Goal: Check status: Check status

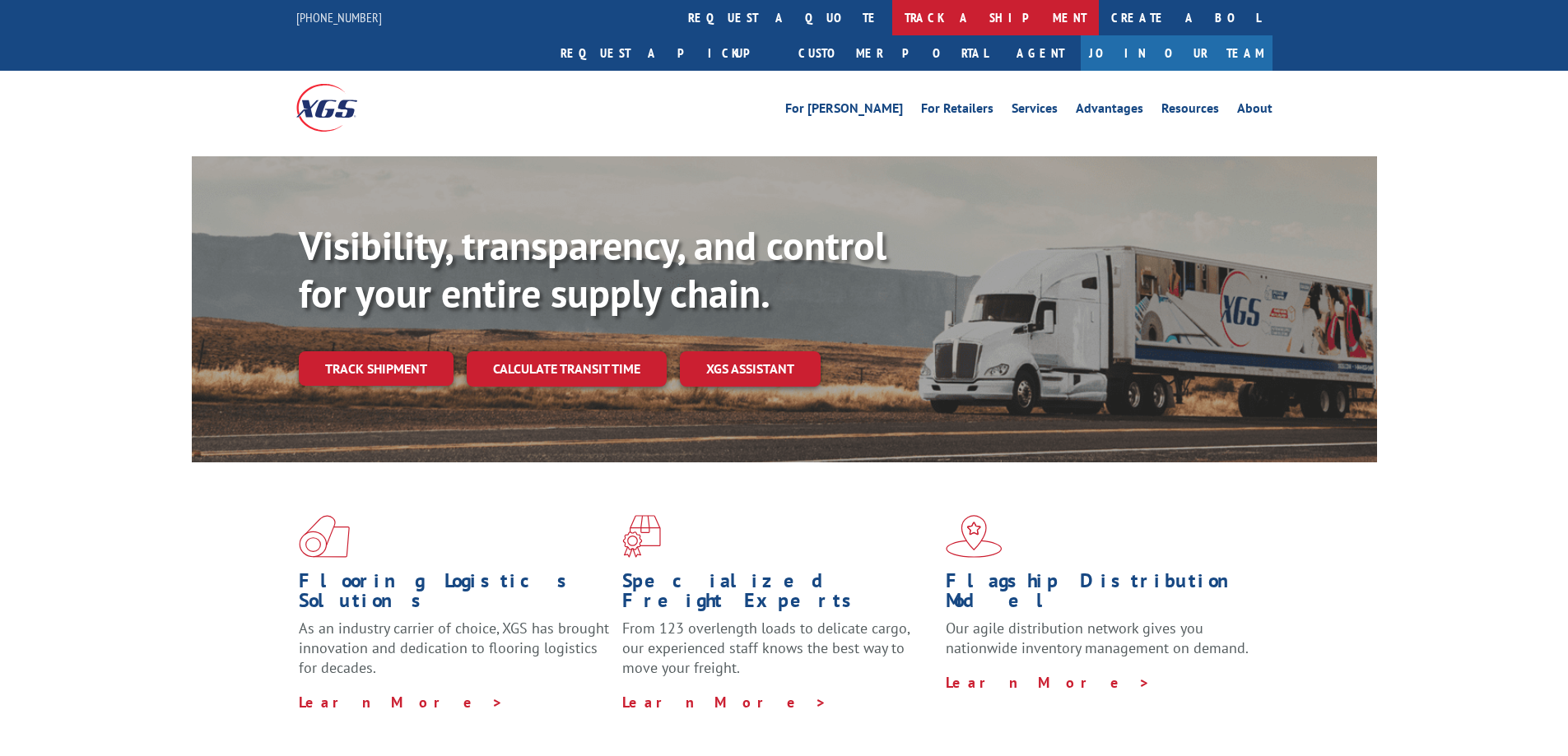
click at [892, 14] on link "track a shipment" at bounding box center [996, 17] width 207 height 35
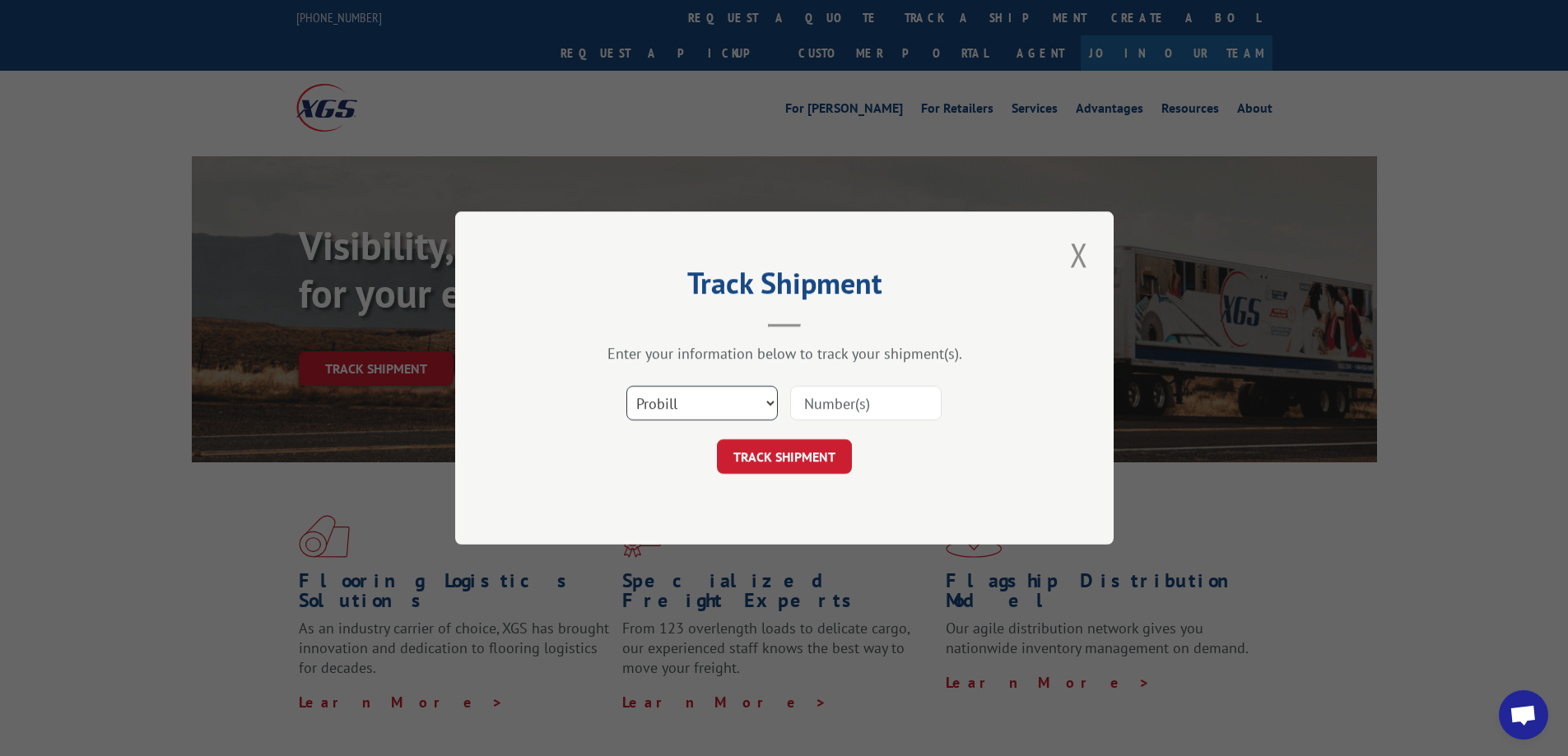
click at [763, 405] on select "Select category... Probill BOL PO" at bounding box center [702, 403] width 151 height 34
select select "bol"
click at [626, 386] on select "Select category... Probill BOL PO" at bounding box center [702, 403] width 151 height 34
click at [834, 391] on input at bounding box center [866, 403] width 151 height 34
type input "5942466"
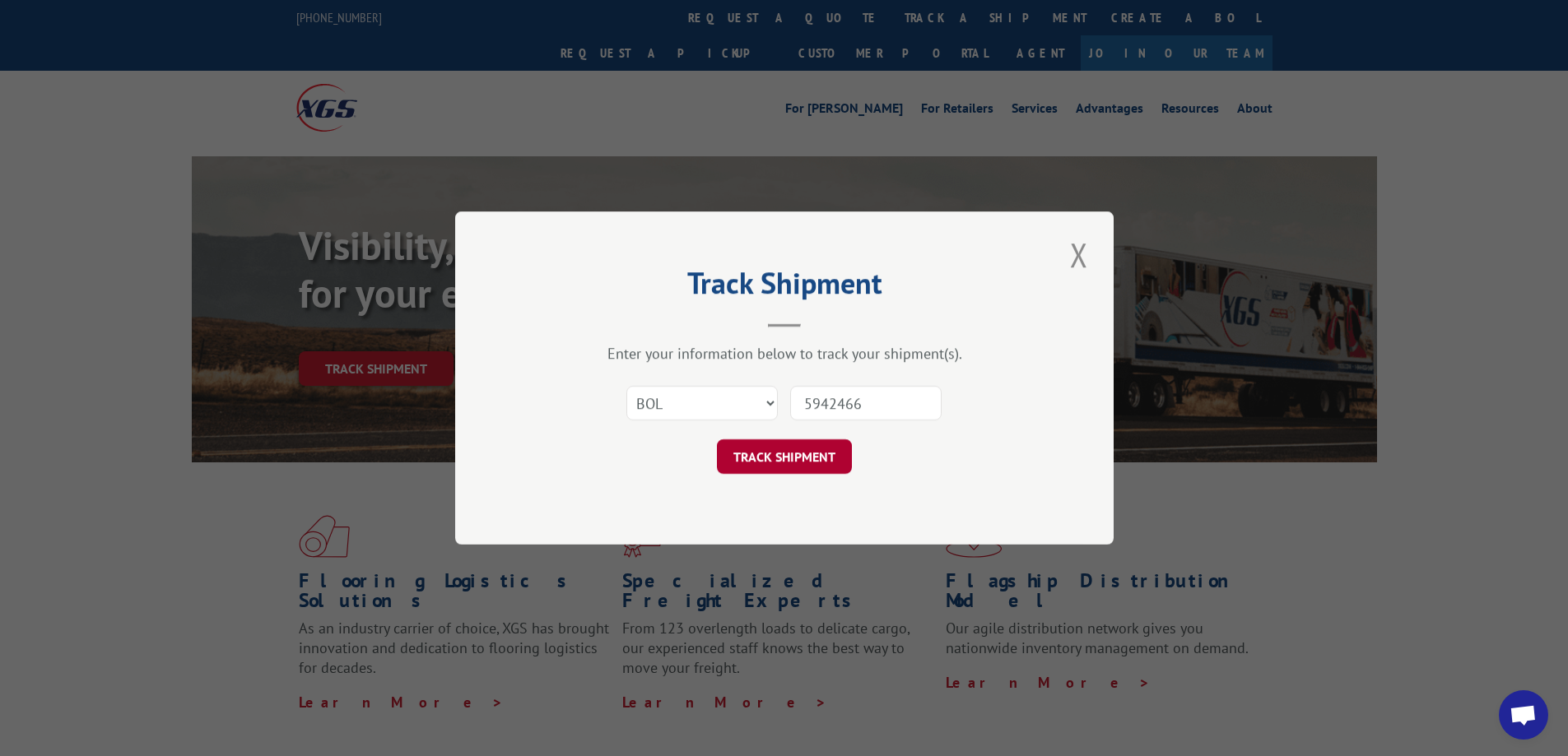
click at [821, 468] on button "TRACK SHIPMENT" at bounding box center [784, 456] width 135 height 34
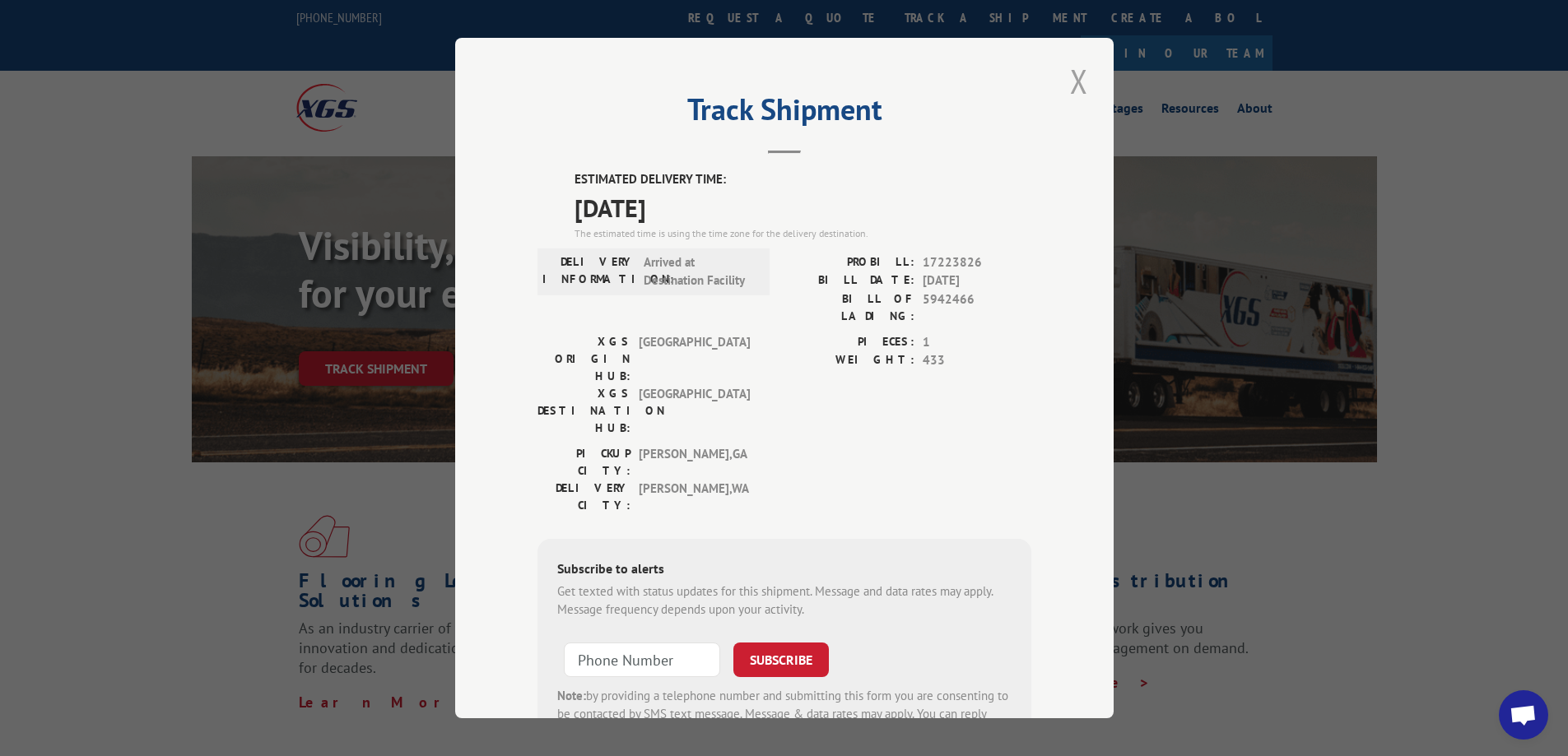
click at [1067, 80] on button "Close modal" at bounding box center [1079, 80] width 28 height 45
